Goal: Use online tool/utility: Utilize a website feature to perform a specific function

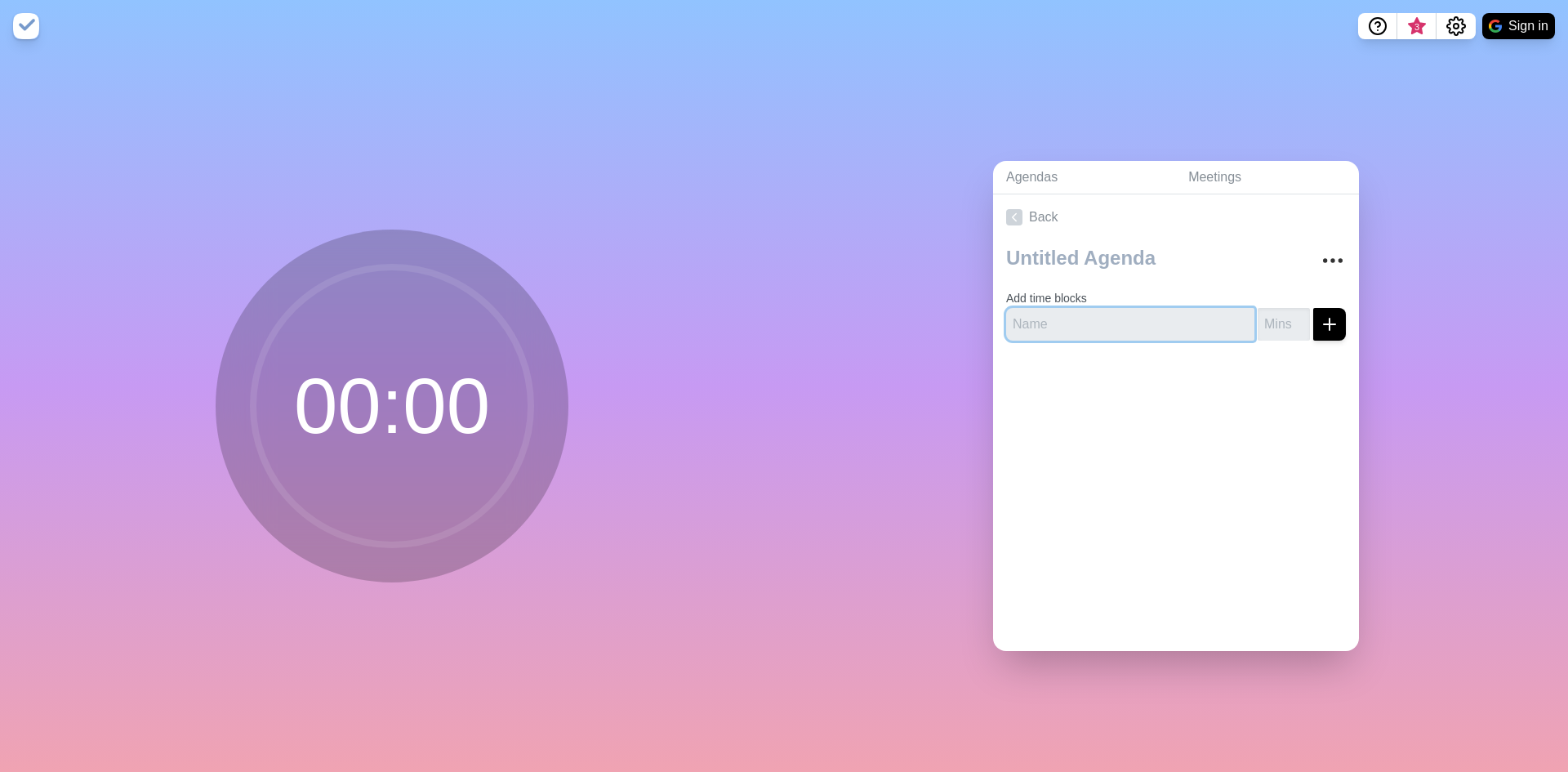
click at [1084, 321] on input "text" at bounding box center [1130, 324] width 248 height 32
type input "Intro"
click at [1320, 319] on icon "submit" at bounding box center [1329, 324] width 20 height 20
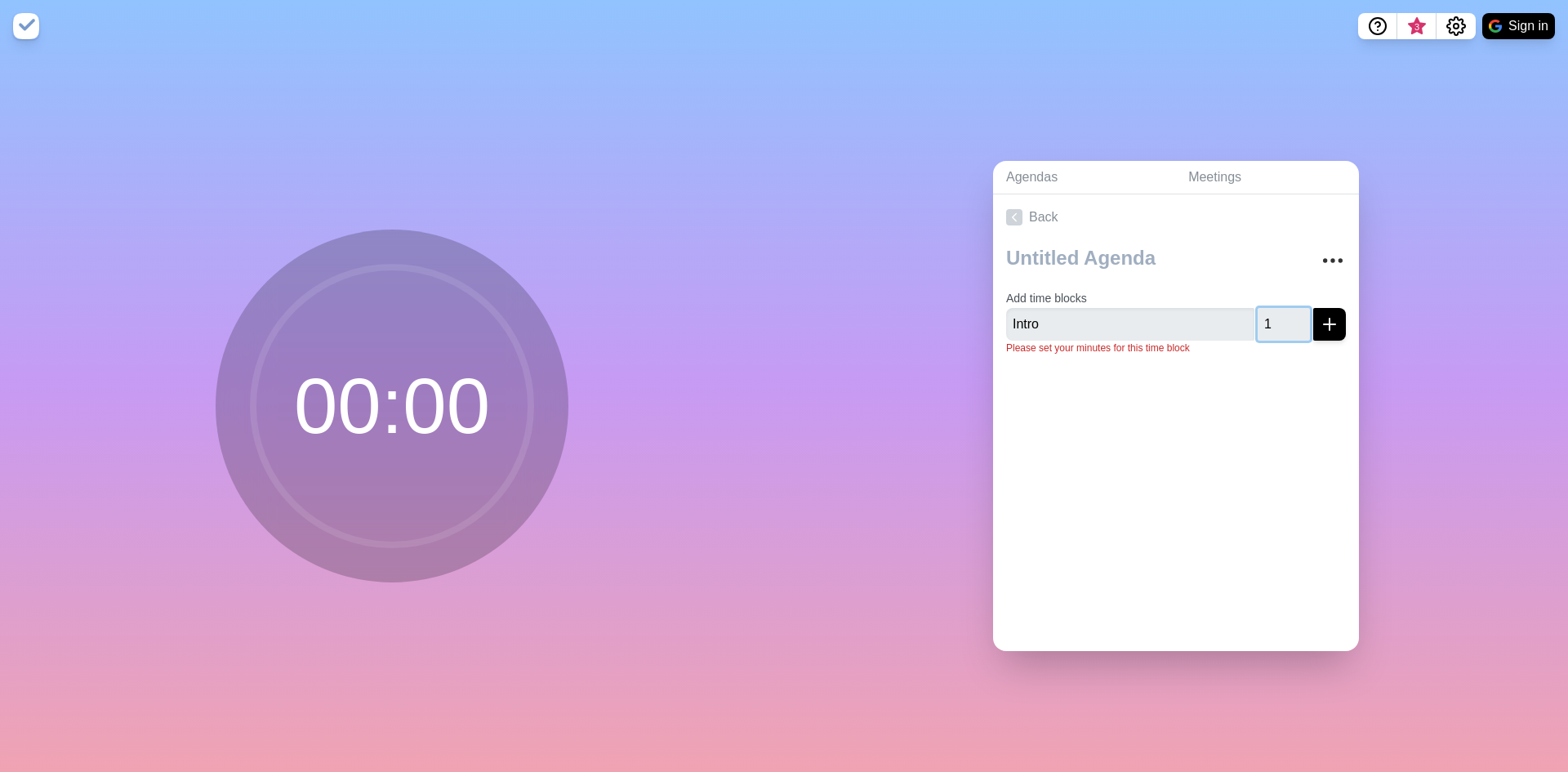
click at [1282, 313] on input "1" at bounding box center [1283, 324] width 52 height 32
click at [1283, 313] on input "2" at bounding box center [1283, 324] width 52 height 32
click at [1283, 313] on input "3" at bounding box center [1283, 324] width 52 height 32
click at [1283, 313] on input "4" at bounding box center [1283, 324] width 52 height 32
type input "5"
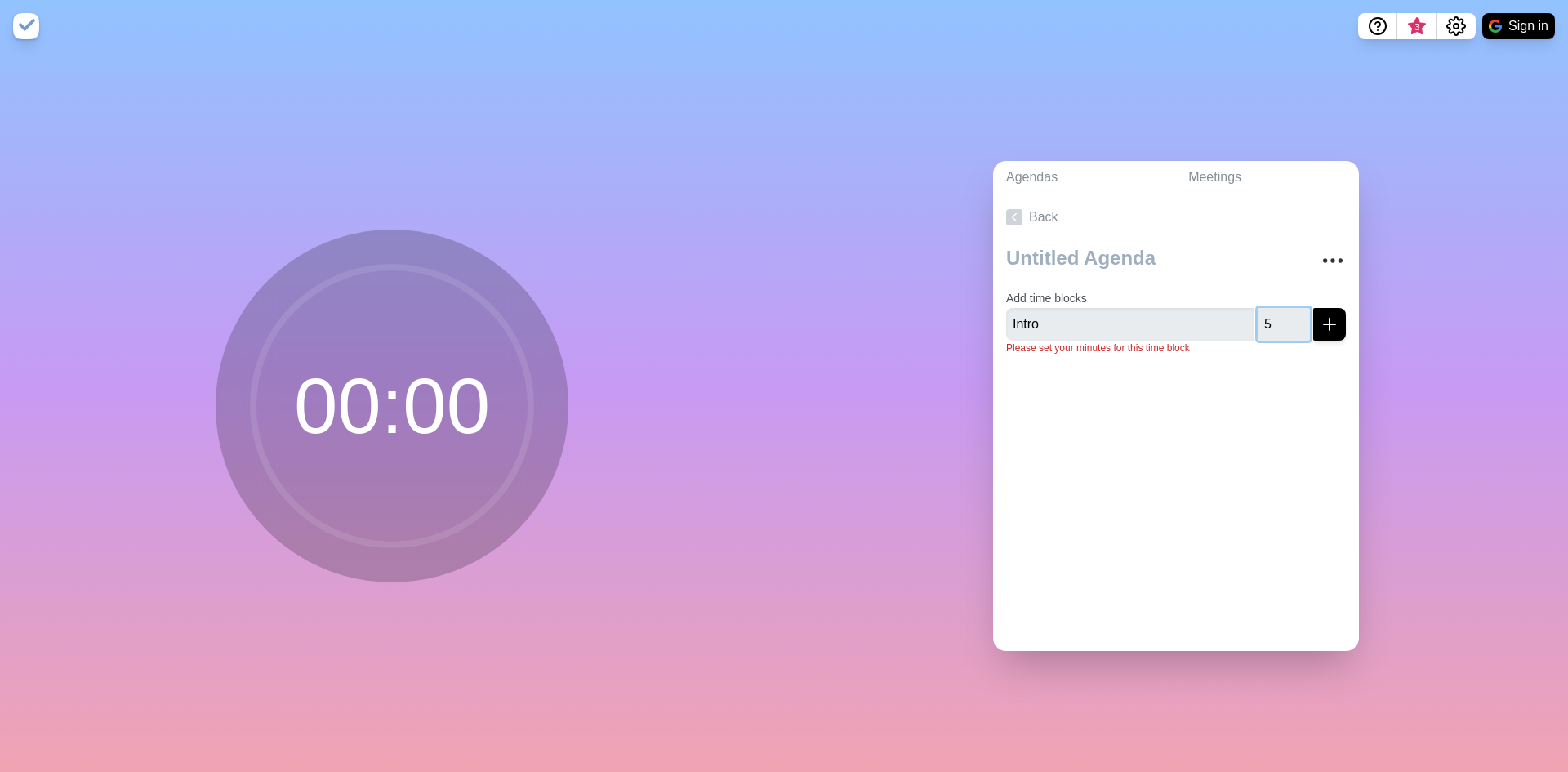
click at [1283, 313] on input "5" at bounding box center [1283, 324] width 52 height 32
click at [1319, 321] on icon "submit" at bounding box center [1329, 324] width 20 height 20
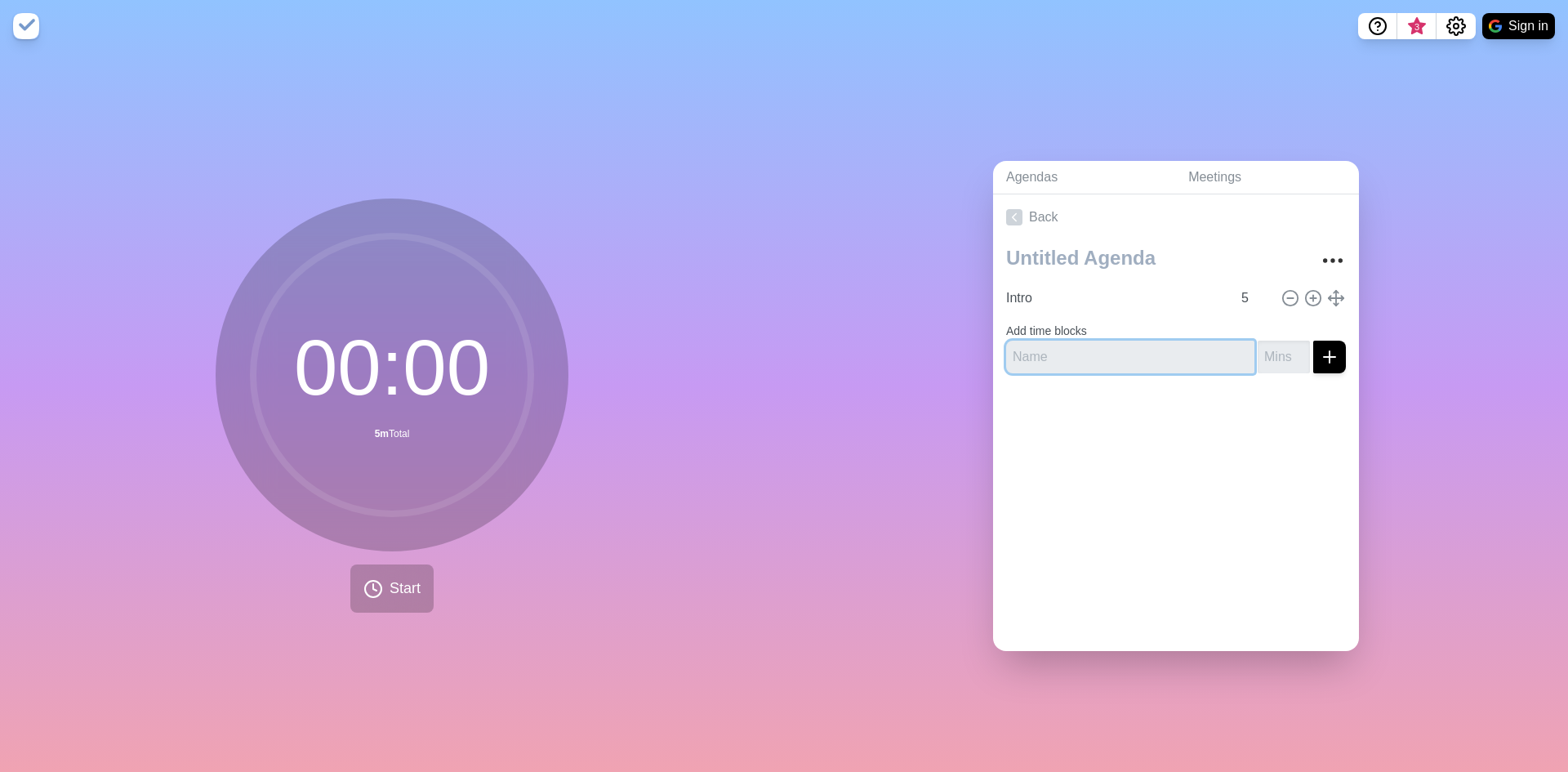
click at [1145, 350] on input "text" at bounding box center [1130, 357] width 248 height 32
type input "KPI"
click at [1258, 351] on input "number" at bounding box center [1283, 357] width 52 height 32
type input "10"
click at [1330, 351] on line "submit" at bounding box center [1330, 357] width 0 height 11
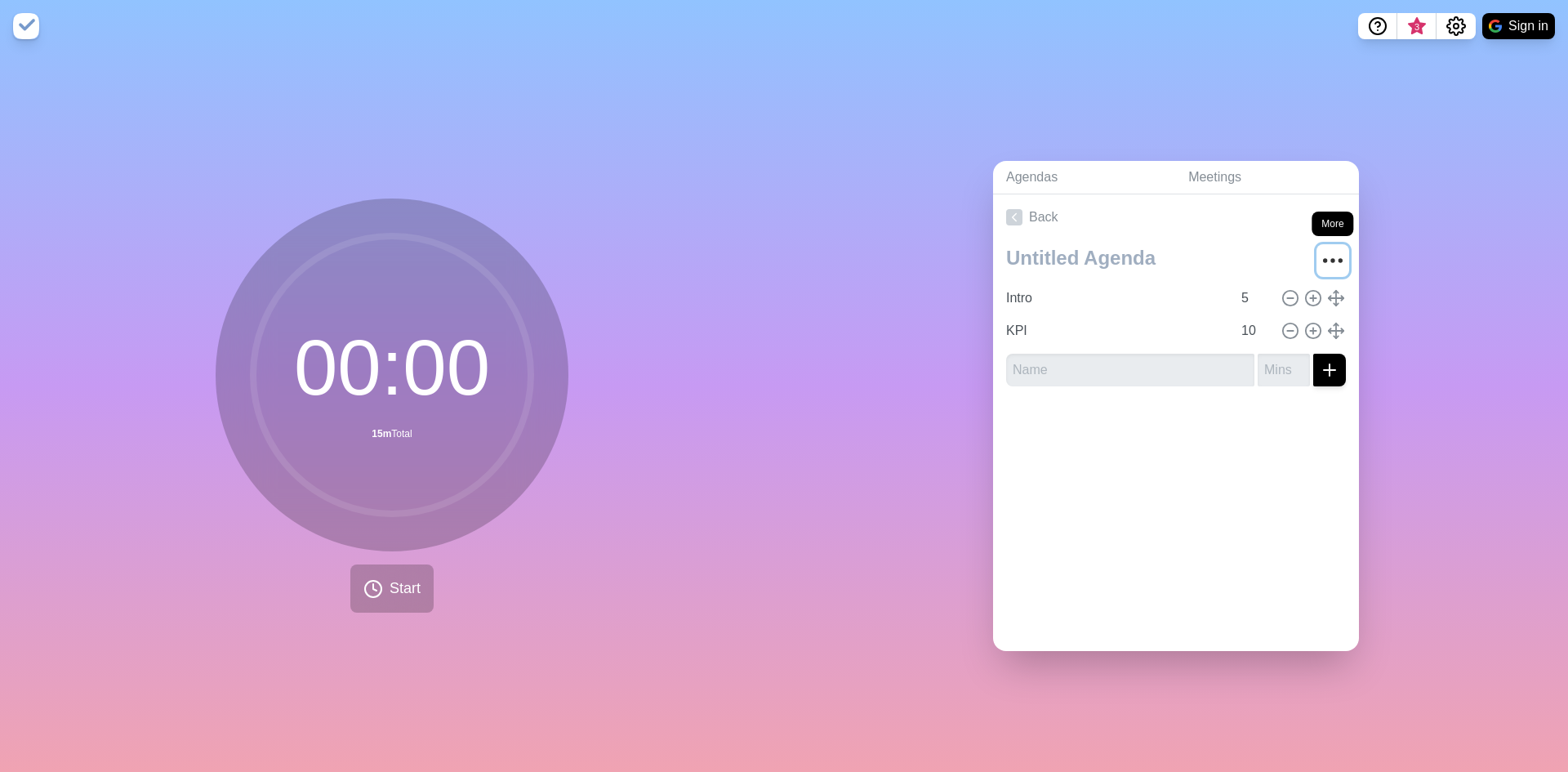
click at [1326, 253] on icon "More" at bounding box center [1332, 261] width 26 height 27
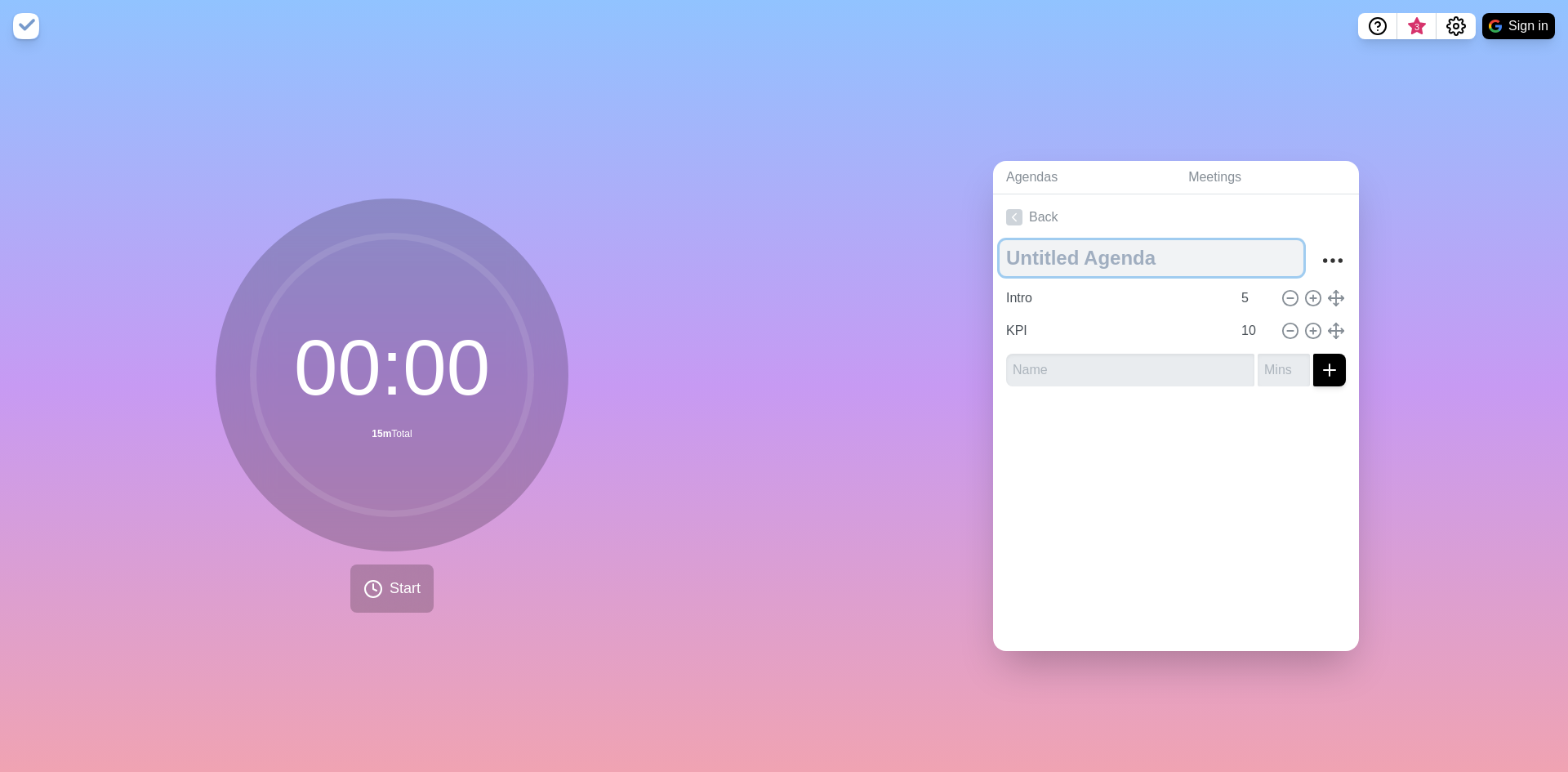
click at [1062, 250] on textarea at bounding box center [1151, 258] width 303 height 36
type textarea "SOC"
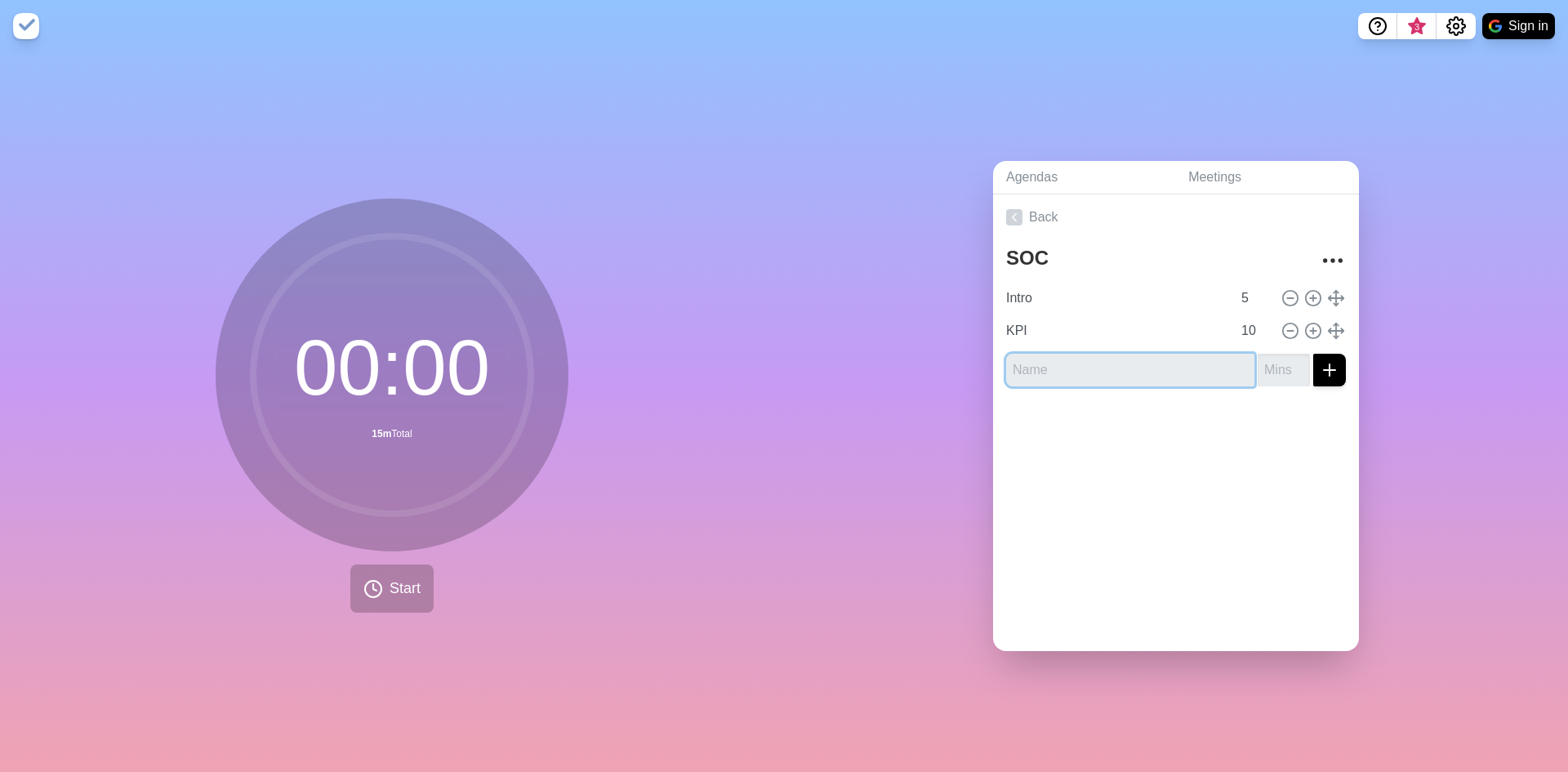
click at [1060, 365] on input "text" at bounding box center [1130, 370] width 248 height 32
type input "Recognitions"
drag, startPoint x: 1275, startPoint y: 366, endPoint x: 1260, endPoint y: 366, distance: 15.0
click at [1271, 366] on input "number" at bounding box center [1283, 370] width 52 height 32
type input "5"
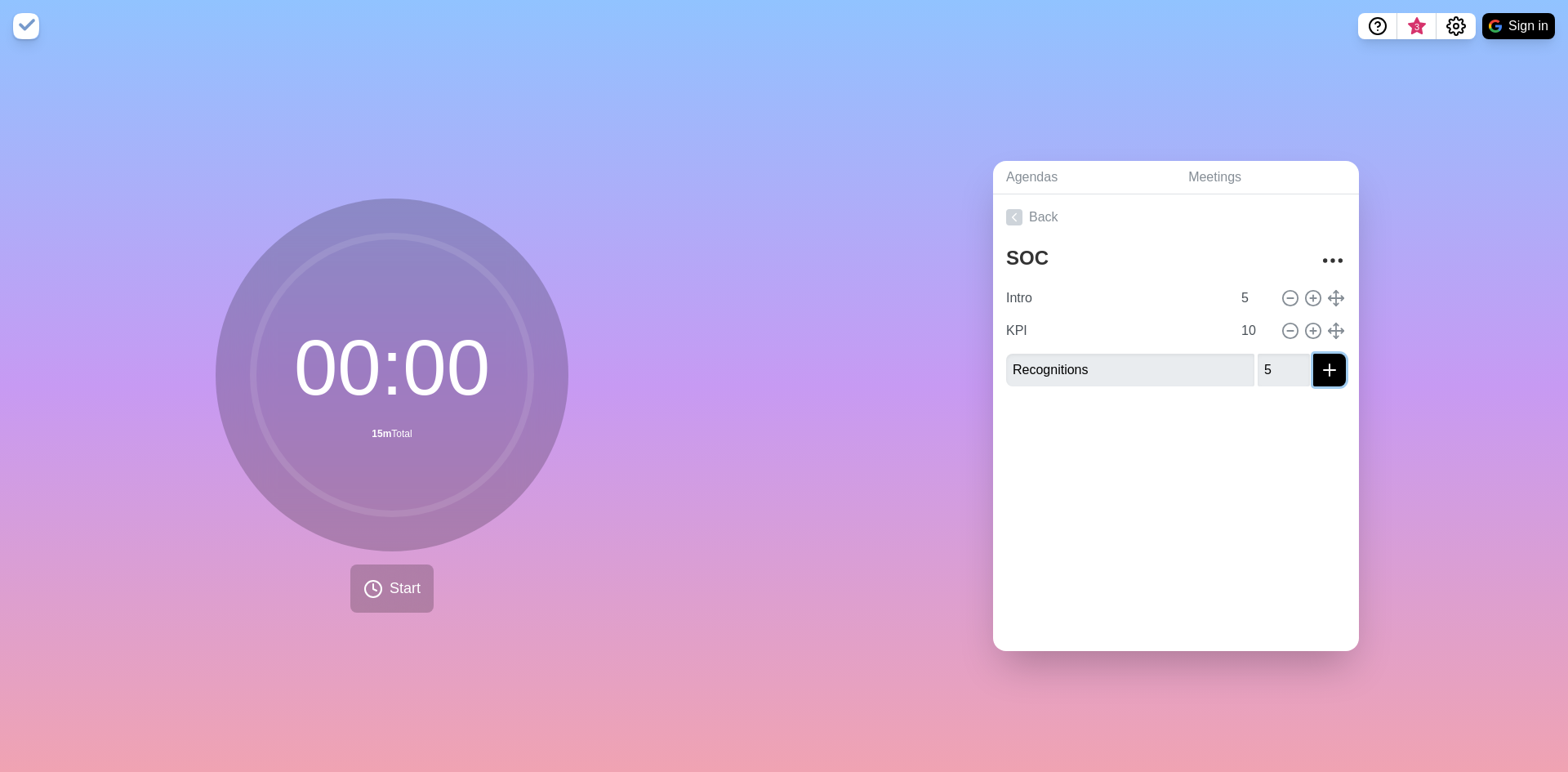
click at [1319, 360] on icon "submit" at bounding box center [1329, 369] width 20 height 20
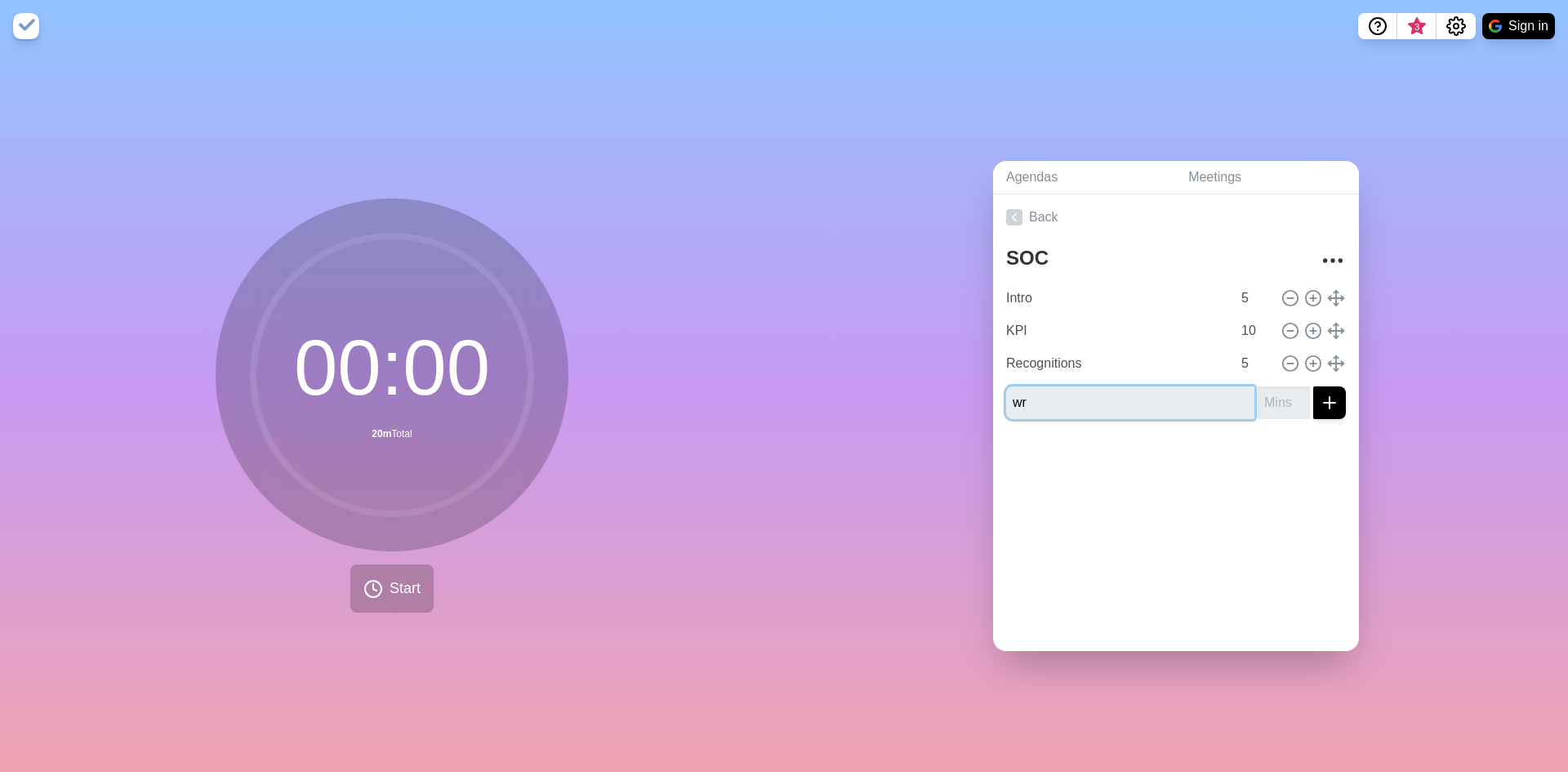
type input "w"
type input "Wrap-Up"
type input "-1"
click at [1279, 401] on input "-1" at bounding box center [1283, 403] width 52 height 32
type input "2"
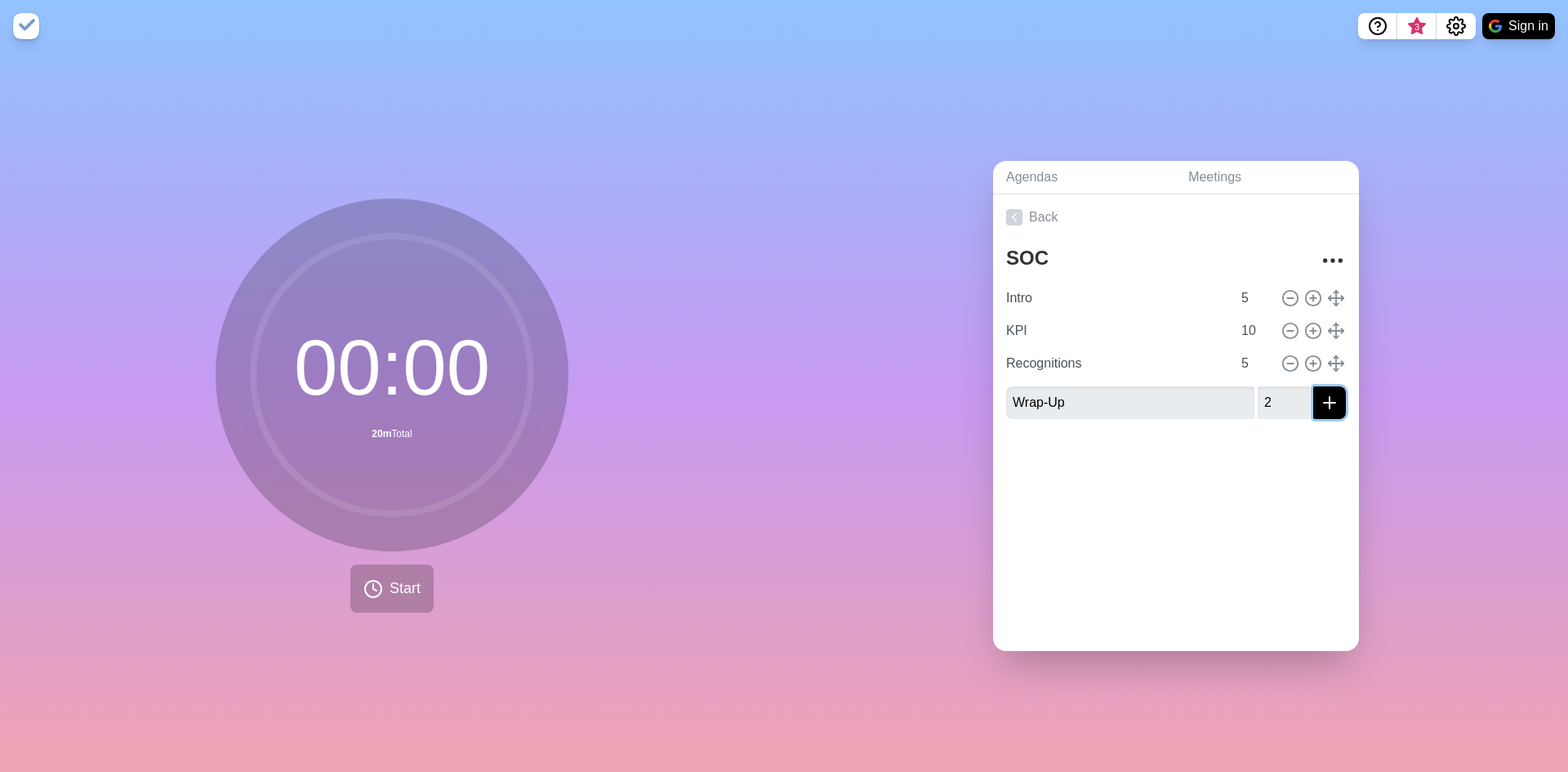
click at [1319, 397] on icon "submit" at bounding box center [1329, 403] width 20 height 20
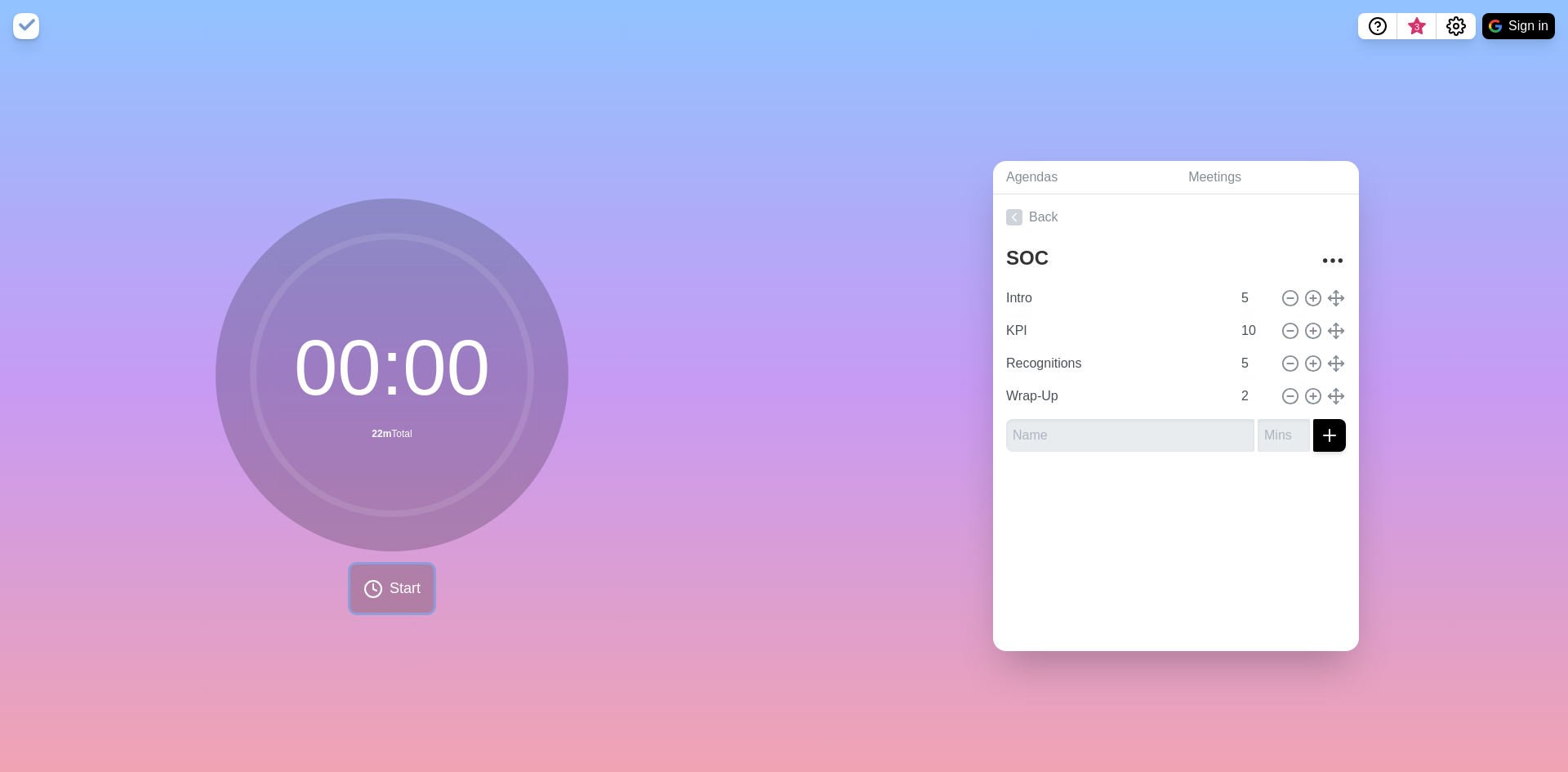
click at [390, 583] on span "Start" at bounding box center [405, 589] width 31 height 22
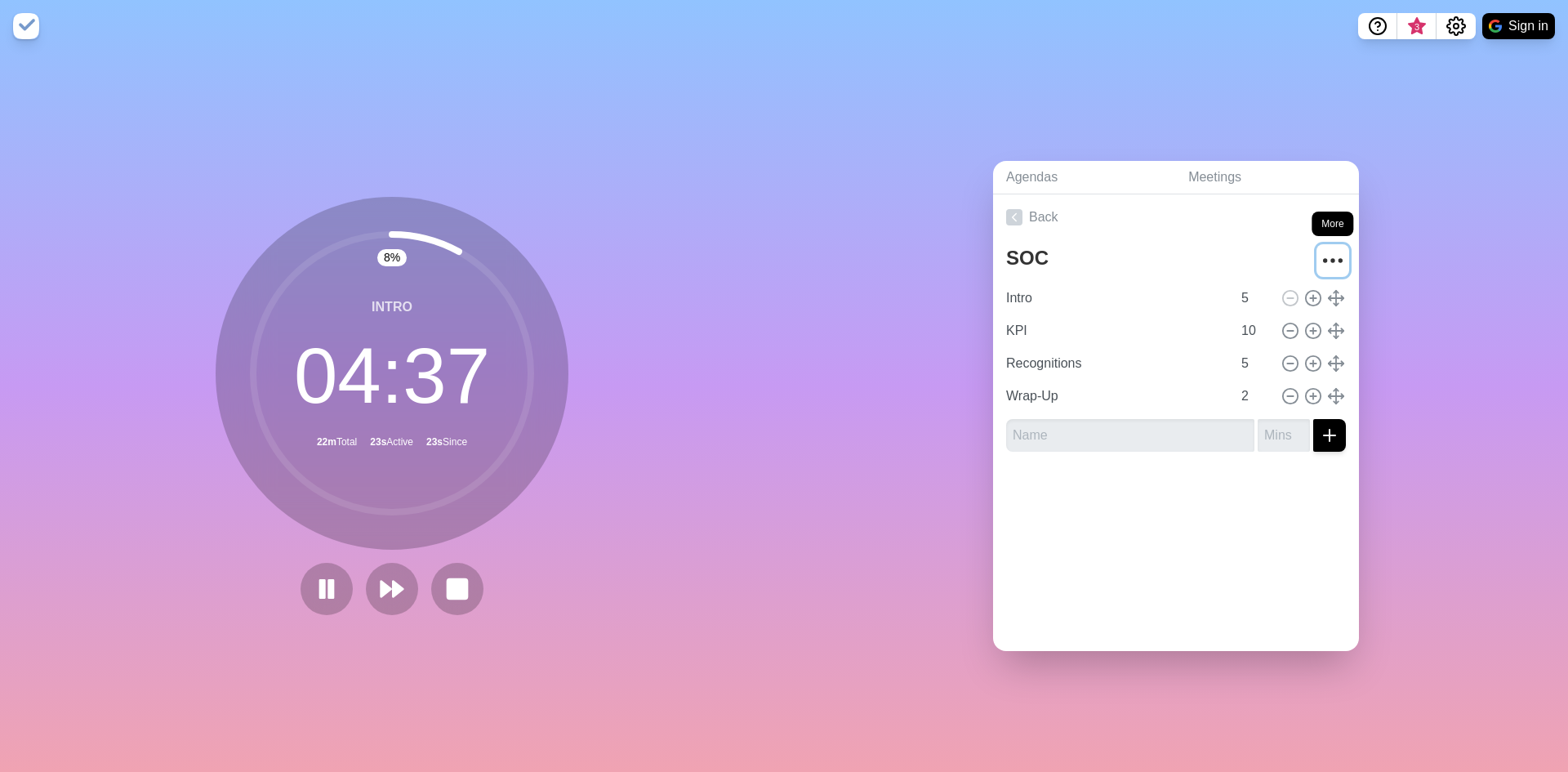
click at [1339, 260] on circle "More" at bounding box center [1340, 261] width 3 height 3
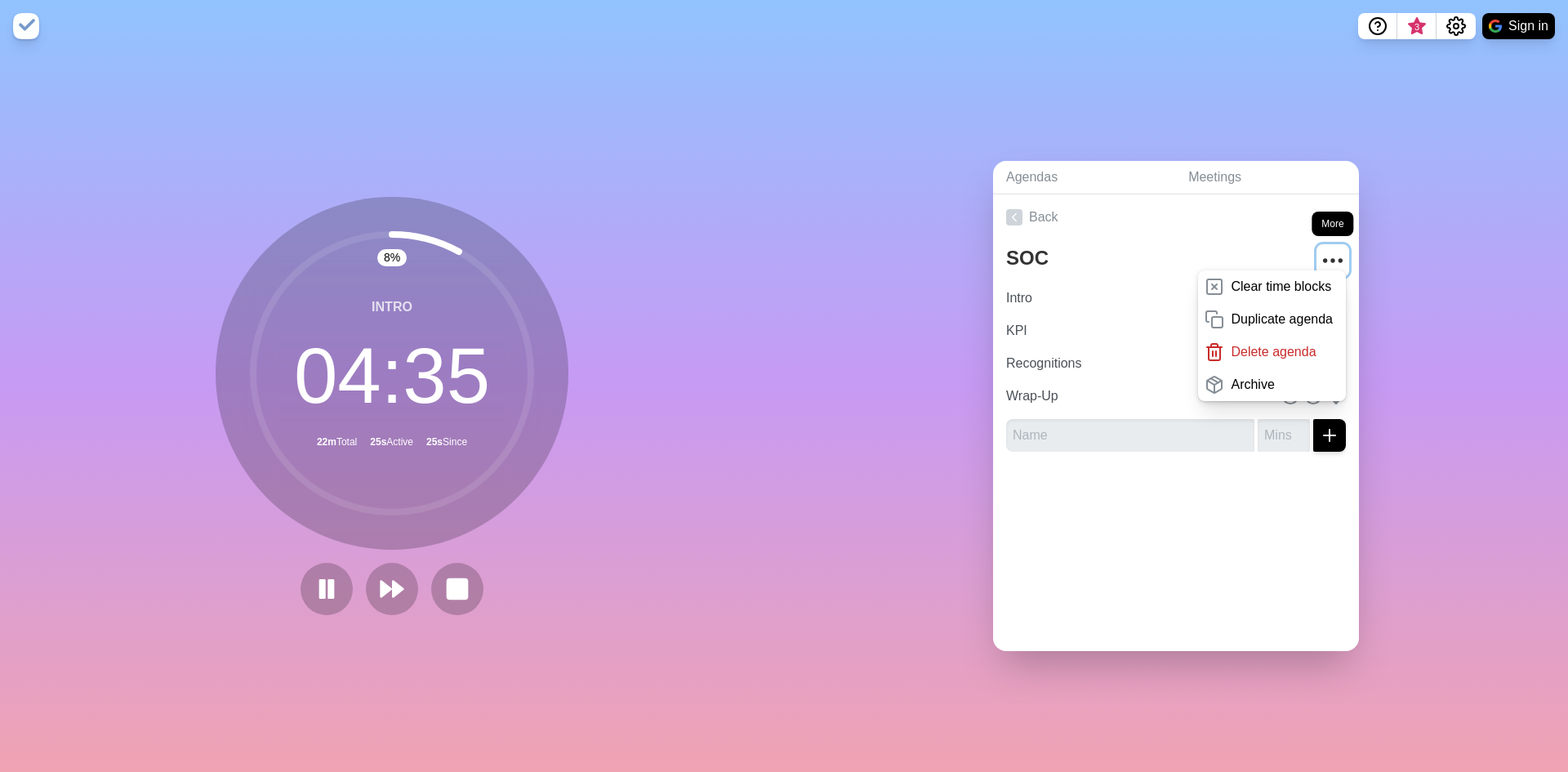
click at [1339, 260] on circle "More" at bounding box center [1340, 261] width 3 height 3
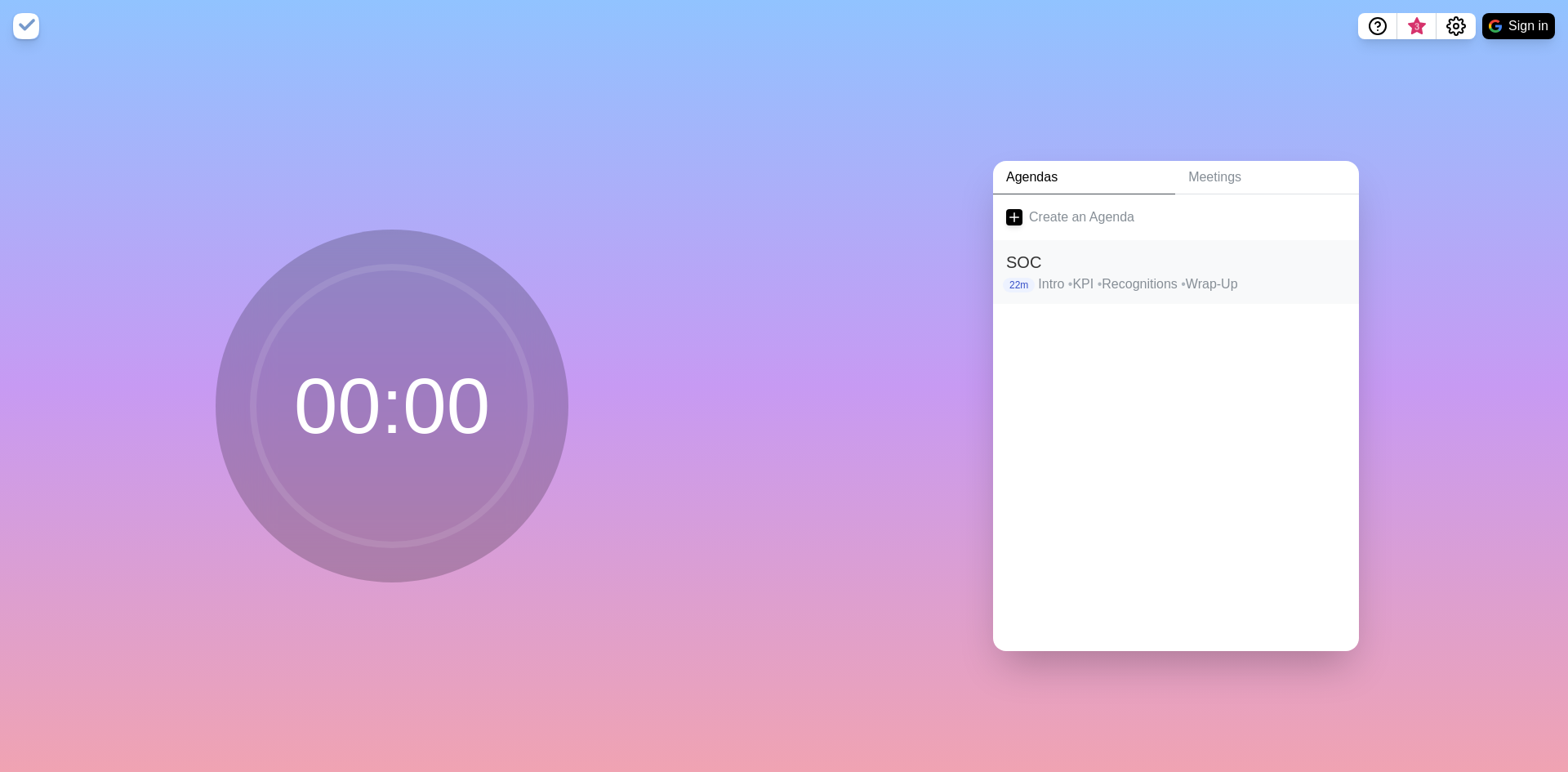
click at [1272, 280] on p "Intro • KPI • Recognitions • Wrap-Up" at bounding box center [1192, 284] width 308 height 20
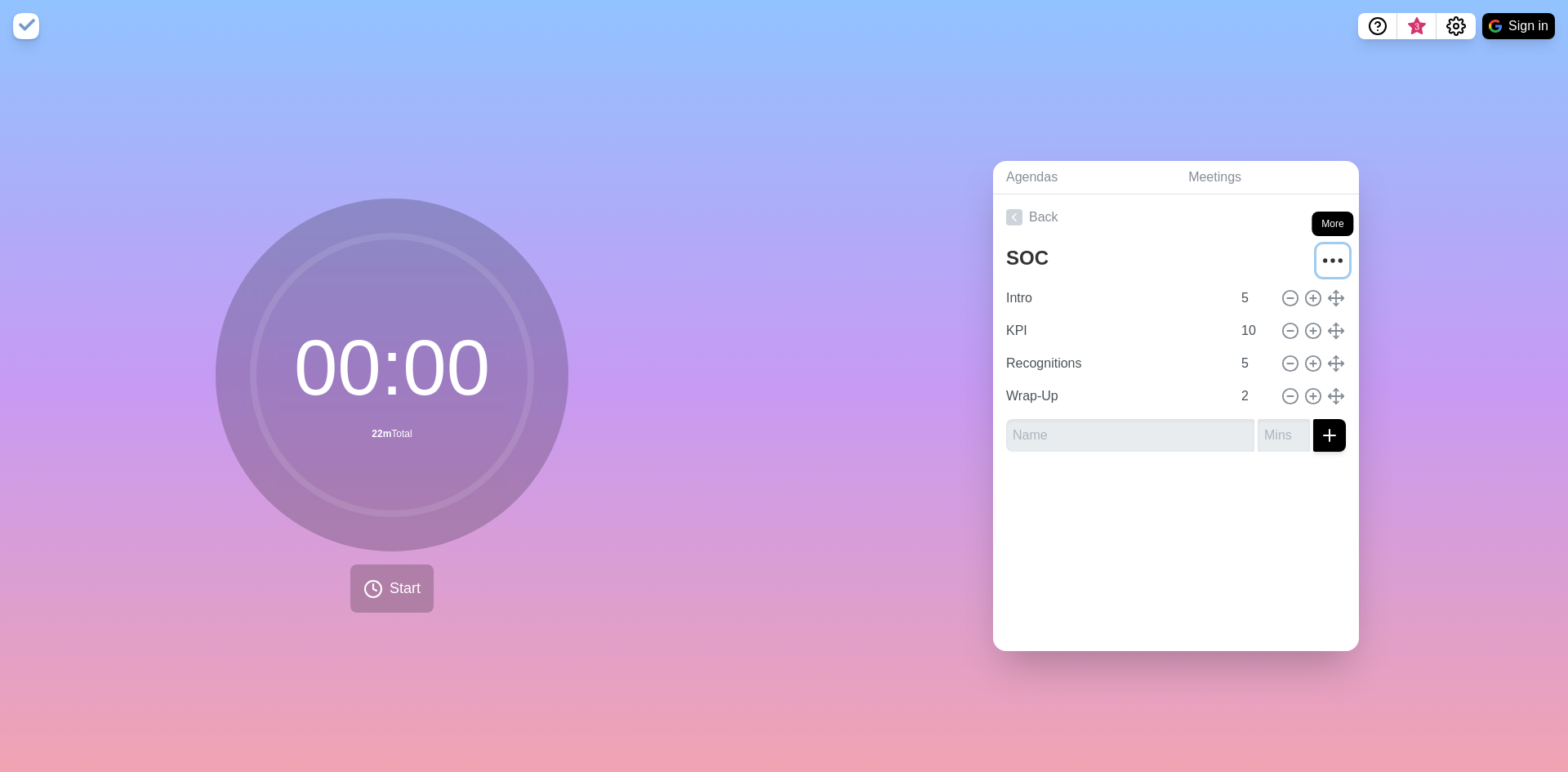
click at [1319, 256] on icon "More" at bounding box center [1332, 261] width 26 height 27
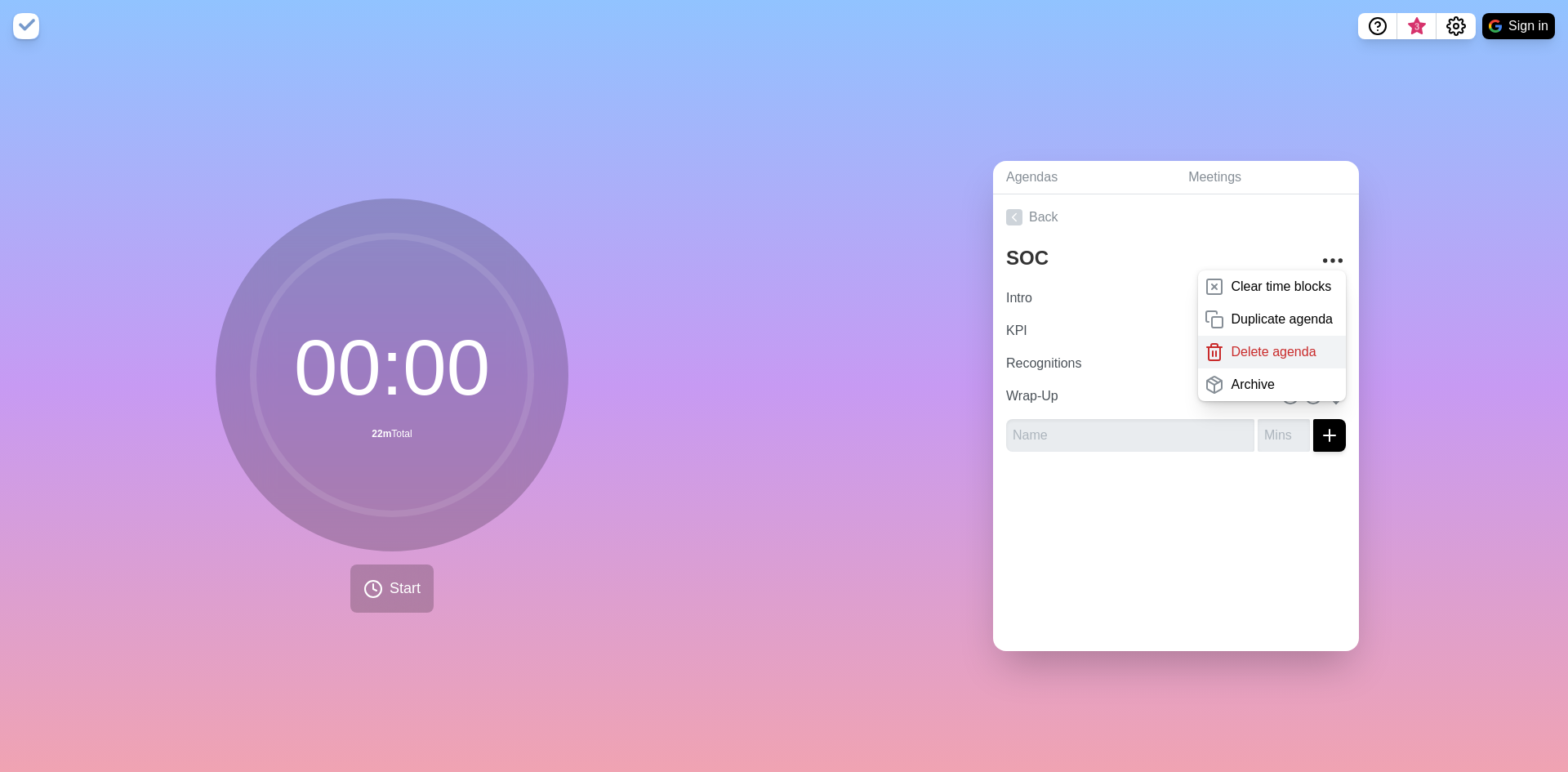
click at [1247, 347] on p "Delete agenda" at bounding box center [1272, 351] width 85 height 20
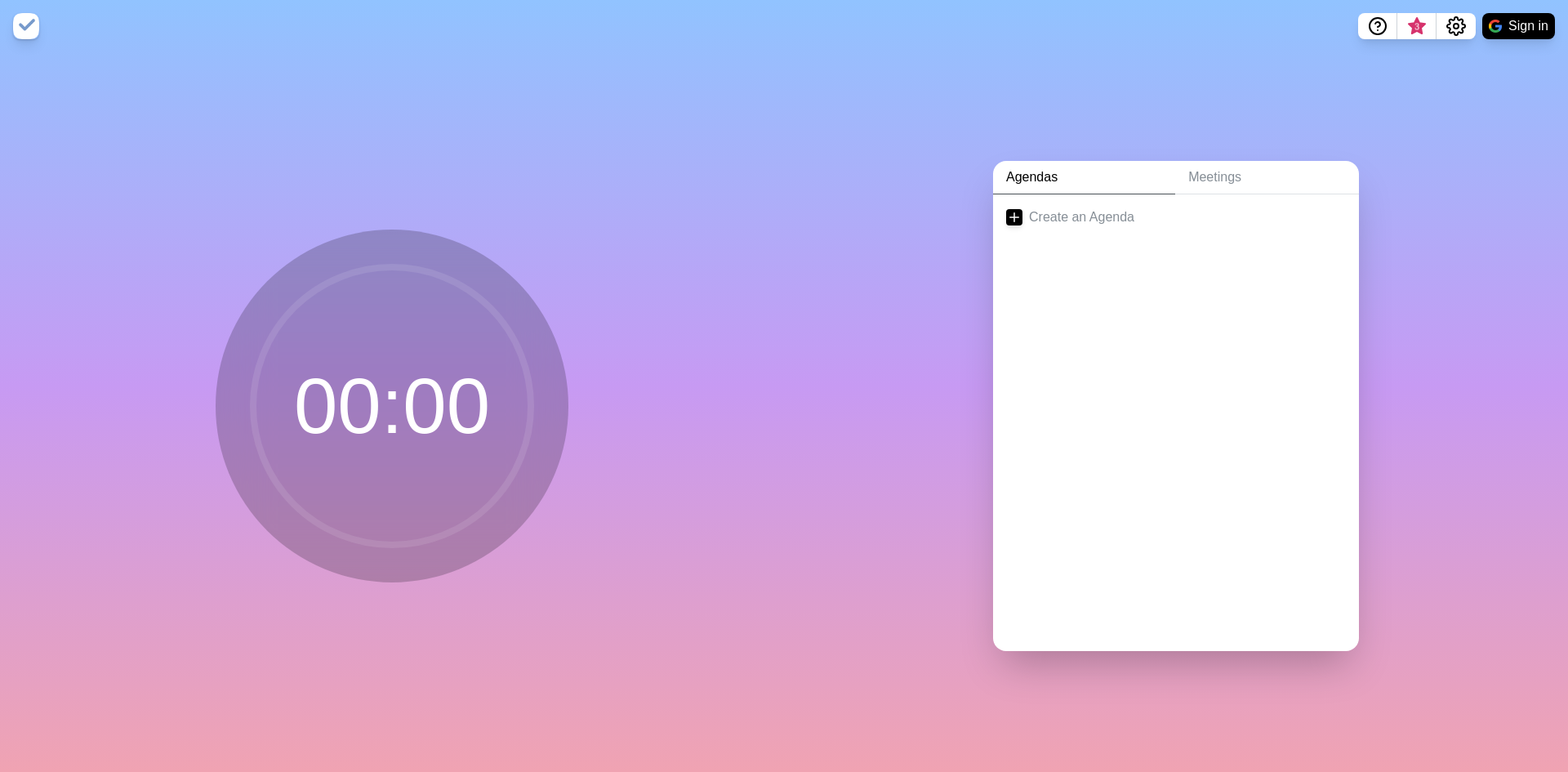
click at [31, 27] on img at bounding box center [26, 26] width 26 height 27
